Goal: Information Seeking & Learning: Learn about a topic

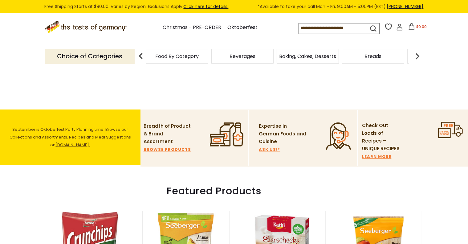
click at [173, 59] on span "Food By Category" at bounding box center [177, 56] width 43 height 5
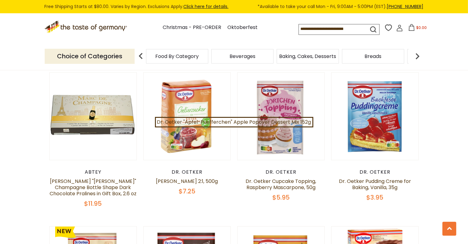
scroll to position [1140, 0]
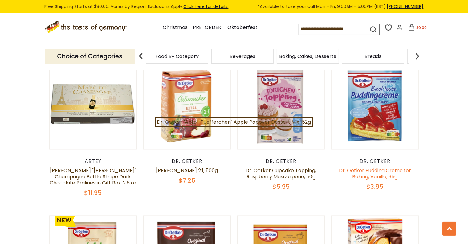
click at [362, 175] on link "Dr. Oetker Pudding Creme for Baking, Vanilla, 35g" at bounding box center [375, 173] width 72 height 13
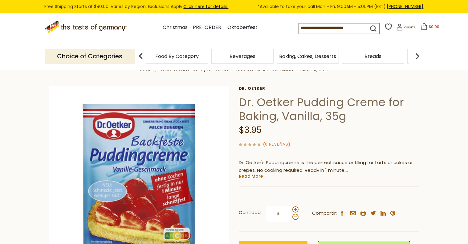
scroll to position [31, 0]
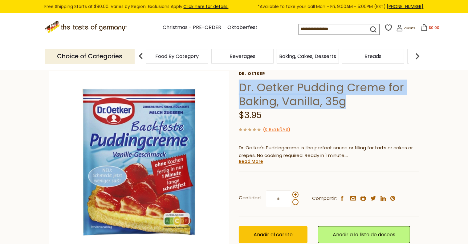
drag, startPoint x: 241, startPoint y: 87, endPoint x: 376, endPoint y: 100, distance: 135.6
click at [376, 100] on h1 "Dr. Oetker Pudding Creme for Baking, Vanilla, 35g" at bounding box center [329, 94] width 180 height 28
copy h1 "Dr. Oetker Pudding Creme for Baking, Vanilla, 35g"
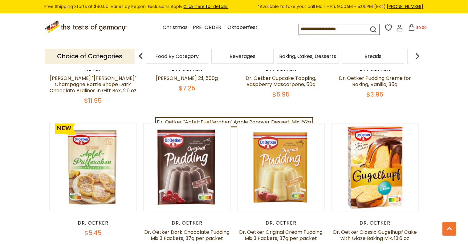
scroll to position [1294, 0]
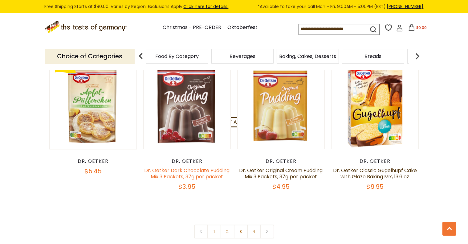
click at [179, 172] on link "Dr. Oetker Dark Chocolate Pudding Mix 3 Packets, 37g per packet" at bounding box center [186, 173] width 85 height 13
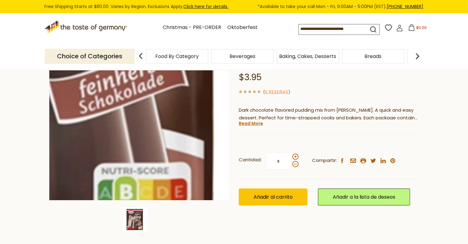
scroll to position [62, 0]
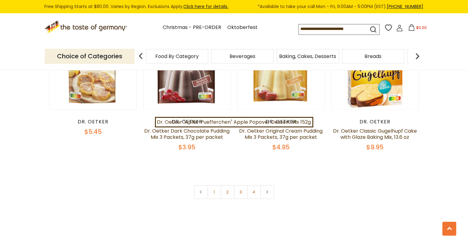
scroll to position [1356, 0]
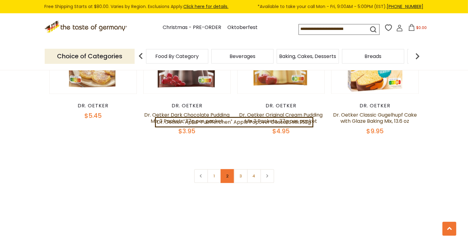
click at [225, 169] on link "2" at bounding box center [228, 176] width 14 height 14
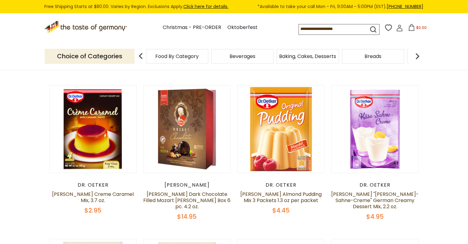
scroll to position [233, 0]
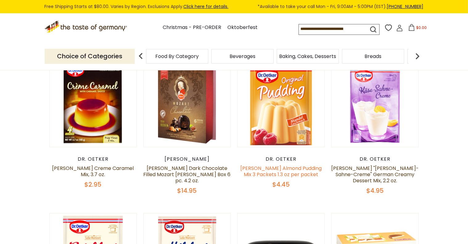
click at [279, 171] on link "Dr. Oetker Almond Pudding Mix 3 Packets 1.3 oz per packet" at bounding box center [280, 171] width 81 height 13
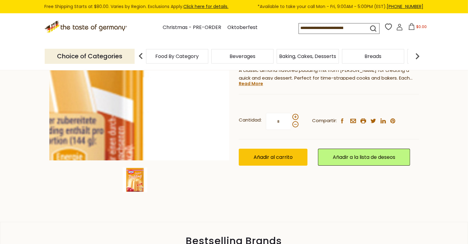
scroll to position [123, 0]
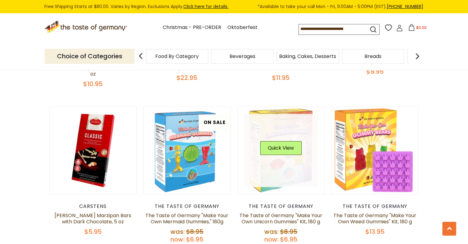
scroll to position [1312, 0]
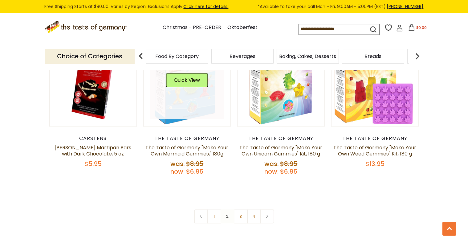
scroll to position [1373, 0]
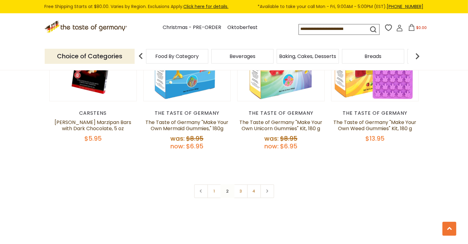
click at [228, 184] on nav "1 2 3 4" at bounding box center [234, 191] width 80 height 14
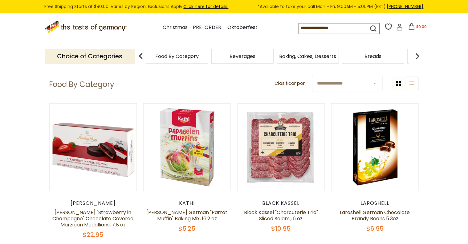
scroll to position [0, 0]
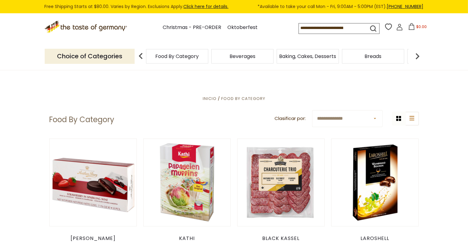
click at [175, 57] on span "Food By Category" at bounding box center [177, 56] width 43 height 5
click at [238, 59] on span "Beverages" at bounding box center [243, 56] width 26 height 5
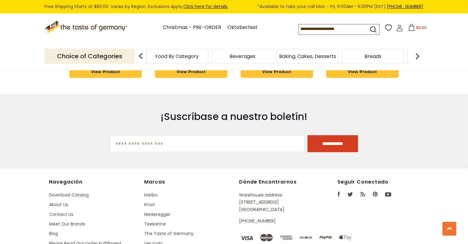
scroll to position [1466, 0]
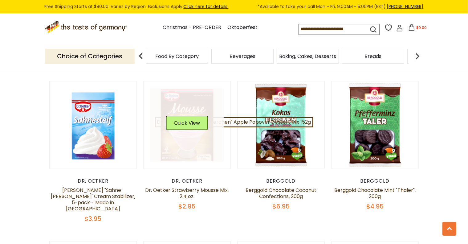
scroll to position [524, 0]
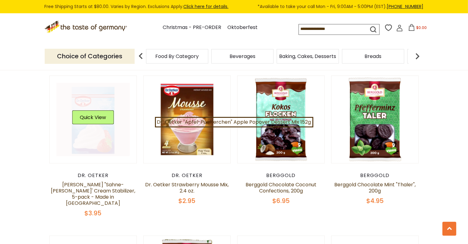
click at [91, 143] on link at bounding box center [92, 119] width 73 height 73
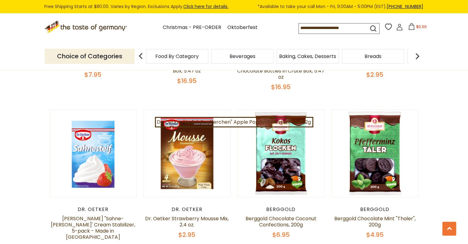
scroll to position [431, 0]
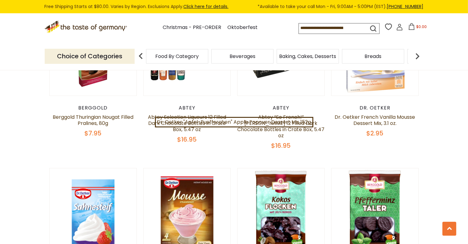
click at [299, 30] on input at bounding box center [328, 27] width 59 height 9
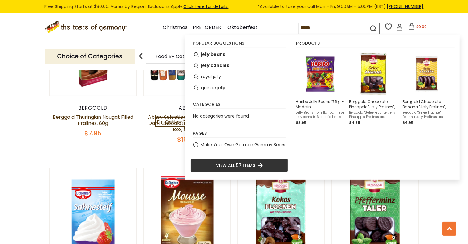
type input "******"
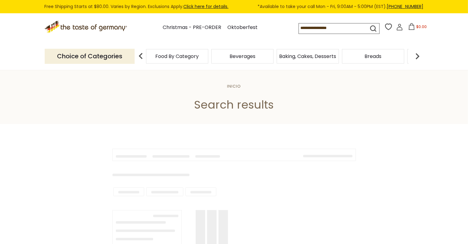
type input "******"
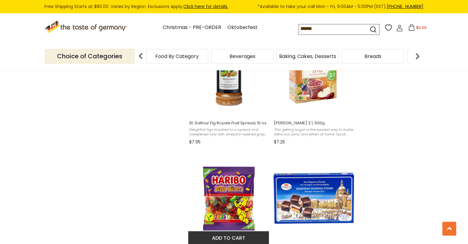
scroll to position [863, 0]
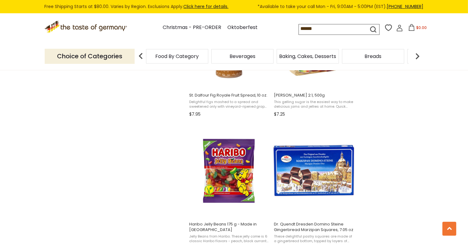
click at [417, 57] on img at bounding box center [417, 56] width 12 height 12
click at [354, 54] on span "Candy" at bounding box center [357, 56] width 16 height 5
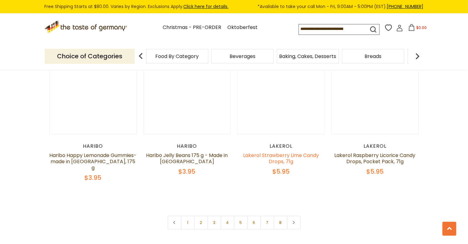
scroll to position [1479, 0]
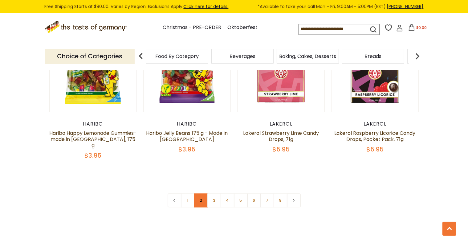
click at [197, 193] on link "2" at bounding box center [201, 200] width 14 height 14
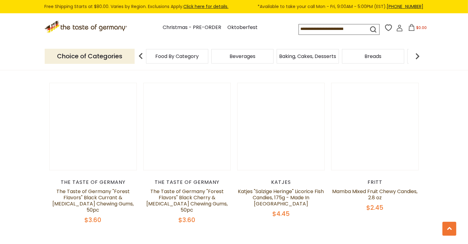
scroll to position [1429, 0]
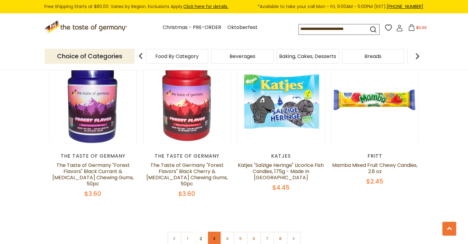
click at [216, 231] on link "3" at bounding box center [214, 238] width 14 height 14
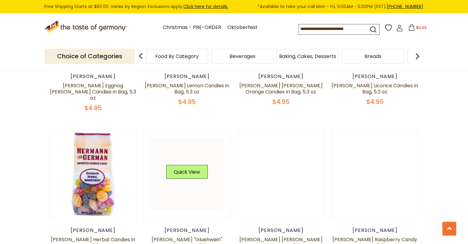
scroll to position [751, 0]
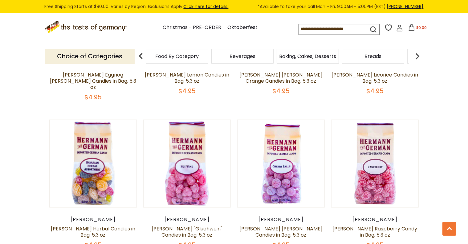
click at [281, 216] on div "Hermann" at bounding box center [281, 219] width 88 height 6
click at [265, 225] on link "Hermann Bavarian Cherry Ball Candies in Bag, 5.3 oz" at bounding box center [280, 231] width 83 height 13
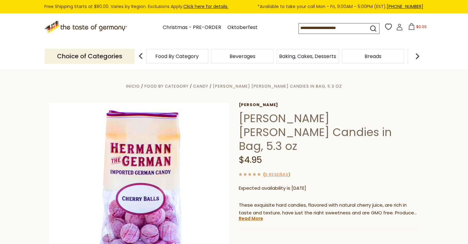
drag, startPoint x: 243, startPoint y: 117, endPoint x: 374, endPoint y: 133, distance: 132.0
click at [374, 133] on h1 "[PERSON_NAME] [PERSON_NAME] Candies in Bag, 5.3 oz" at bounding box center [329, 132] width 180 height 42
drag, startPoint x: 239, startPoint y: 117, endPoint x: 366, endPoint y: 132, distance: 128.2
click at [366, 132] on h1 "Hermann Bavarian Cherry Ball Candies in Bag, 5.3 oz" at bounding box center [329, 132] width 180 height 42
copy h1 "Hermann Bavarian Cherry Ball Candies in Bag, 5.3 oz"
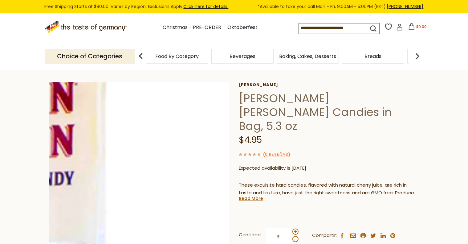
scroll to position [31, 0]
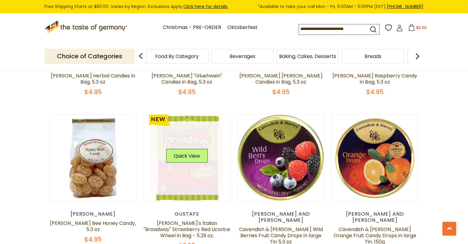
scroll to position [905, 0]
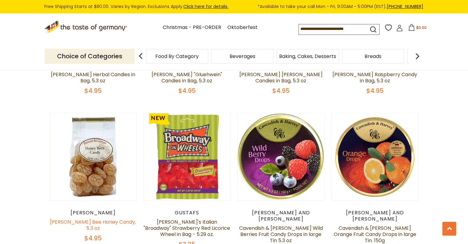
click at [86, 218] on link "[PERSON_NAME] Bee Honey Candy, 5.3 oz" at bounding box center [93, 224] width 86 height 13
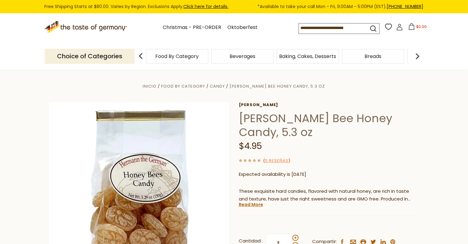
drag, startPoint x: 240, startPoint y: 118, endPoint x: 360, endPoint y: 132, distance: 121.3
click at [360, 132] on h1 "[PERSON_NAME] Bee Honey Candy, 5.3 oz" at bounding box center [329, 125] width 180 height 28
copy h1 "[PERSON_NAME] Bee Honey Candy, 5.3 oz"
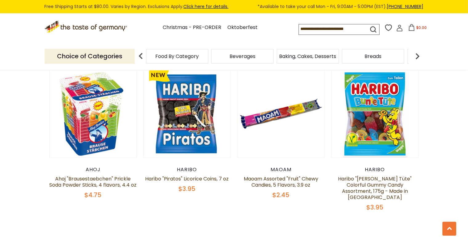
scroll to position [1429, 0]
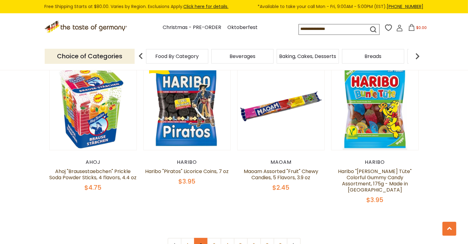
click at [201, 238] on link "2" at bounding box center [201, 245] width 14 height 14
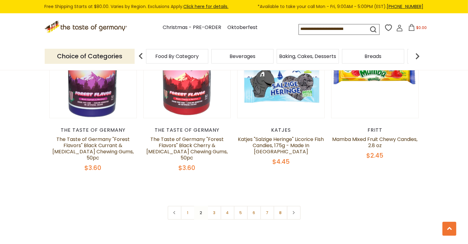
scroll to position [1490, 0]
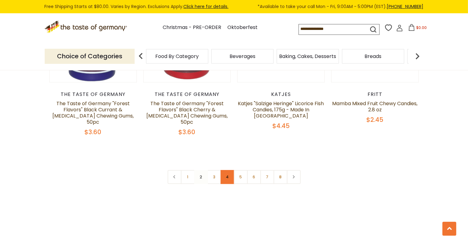
click at [224, 170] on link "4" at bounding box center [228, 177] width 14 height 14
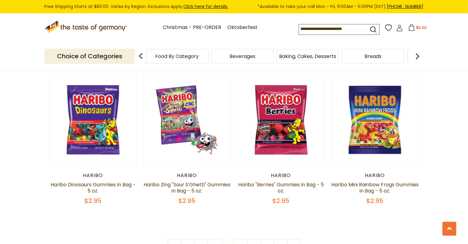
scroll to position [1398, 0]
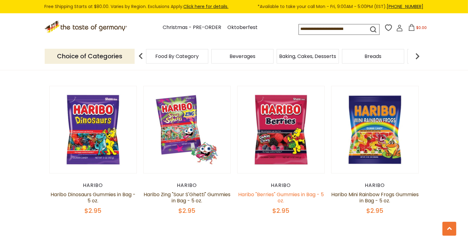
click at [269, 191] on link "Haribo "Berries" Gummies in Bag - 5 oz." at bounding box center [281, 197] width 86 height 13
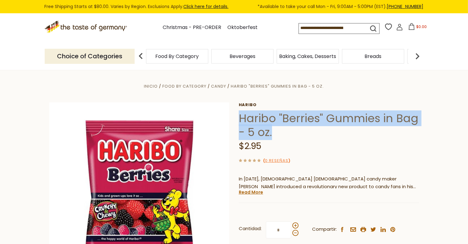
drag, startPoint x: 240, startPoint y: 119, endPoint x: 308, endPoint y: 137, distance: 71.1
click at [308, 137] on h1 "Haribo "Berries" Gummies in Bag - 5 oz." at bounding box center [329, 125] width 180 height 28
copy h1 "Haribo "Berries" Gummies in Bag - 5 oz."
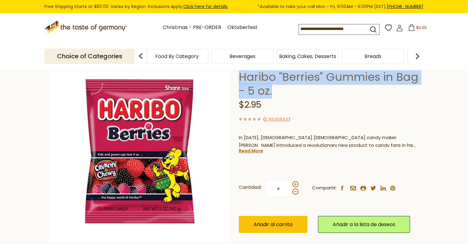
scroll to position [31, 0]
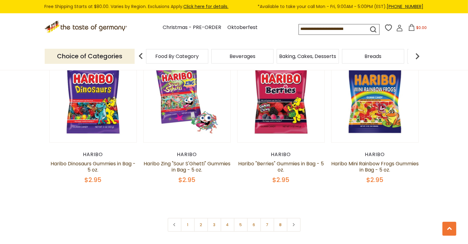
scroll to position [1460, 0]
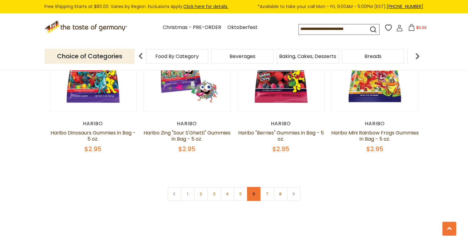
click at [254, 187] on link "6" at bounding box center [254, 194] width 14 height 14
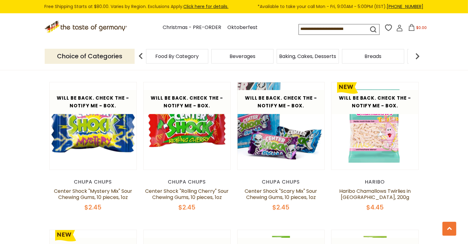
scroll to position [473, 0]
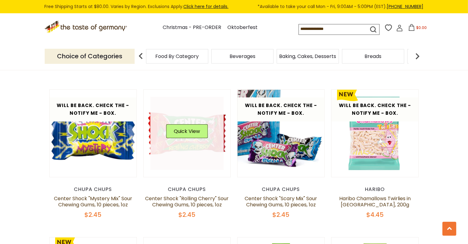
click at [185, 127] on button "Quick View" at bounding box center [187, 131] width 42 height 14
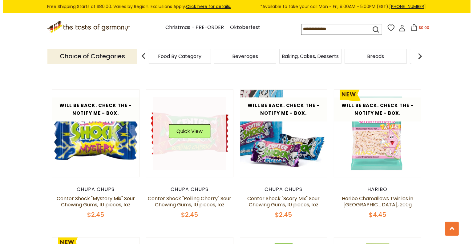
scroll to position [475, 0]
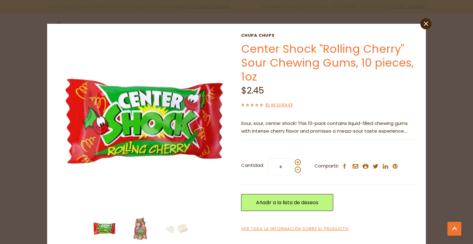
click at [244, 47] on link "Center Shock "Rolling Cherry" Sour Chewing Gums, 10 pieces, 1oz" at bounding box center [327, 62] width 173 height 43
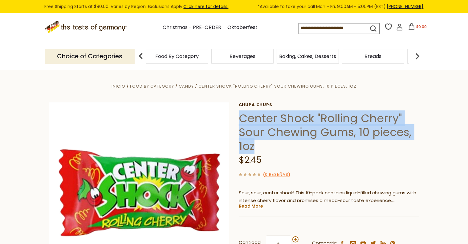
drag, startPoint x: 240, startPoint y: 115, endPoint x: 328, endPoint y: 144, distance: 92.6
click at [328, 144] on h1 "Center Shock "Rolling Cherry" Sour Chewing Gums, 10 pieces, 1oz" at bounding box center [329, 132] width 180 height 42
copy h1 "Center Shock "Rolling Cherry" Sour Chewing Gums, 10 pieces, 1oz"
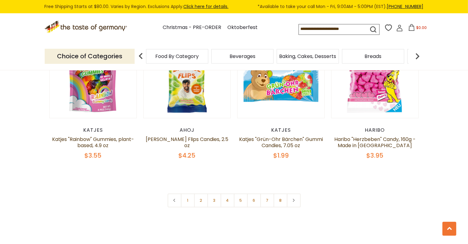
scroll to position [1492, 0]
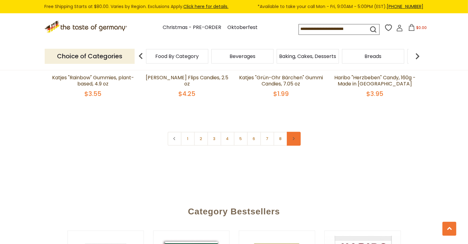
click at [291, 133] on link at bounding box center [294, 139] width 14 height 14
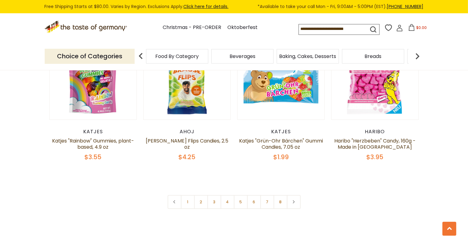
scroll to position [1448, 0]
